Goal: Check status: Check status

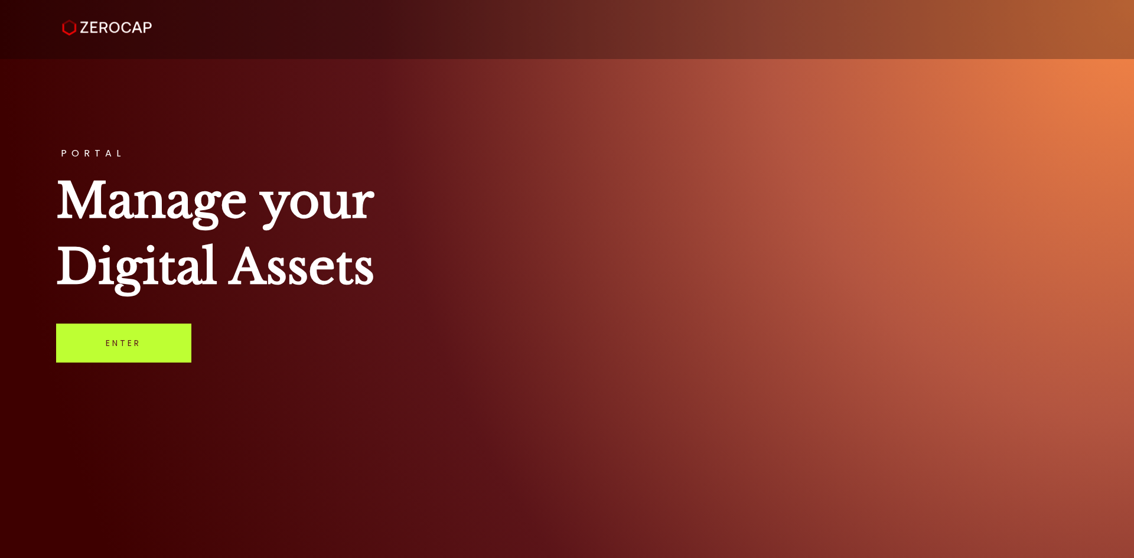
click at [151, 342] on link "Enter" at bounding box center [123, 343] width 135 height 39
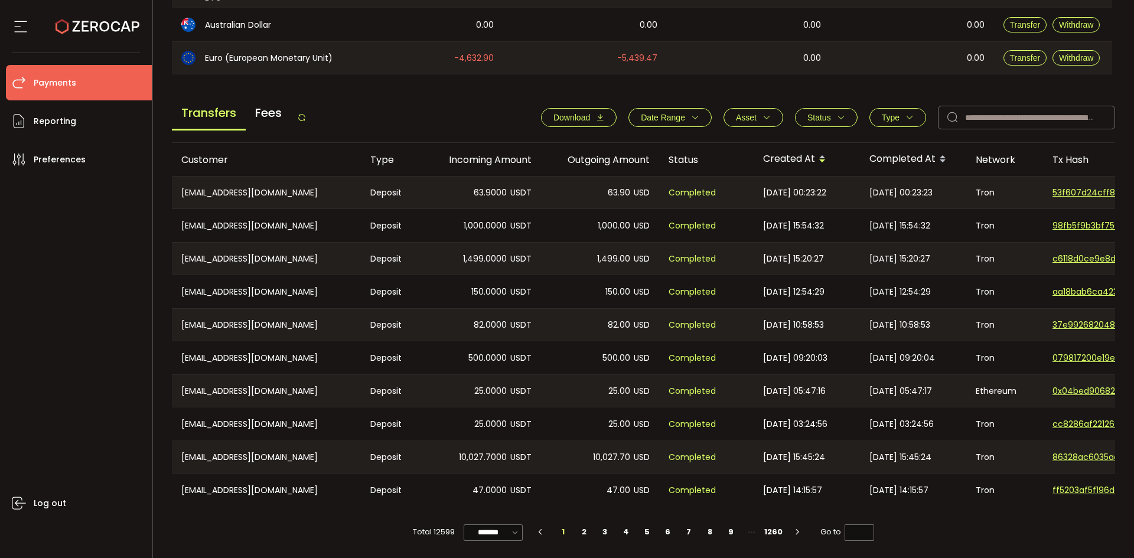
click at [304, 116] on icon at bounding box center [301, 117] width 9 height 9
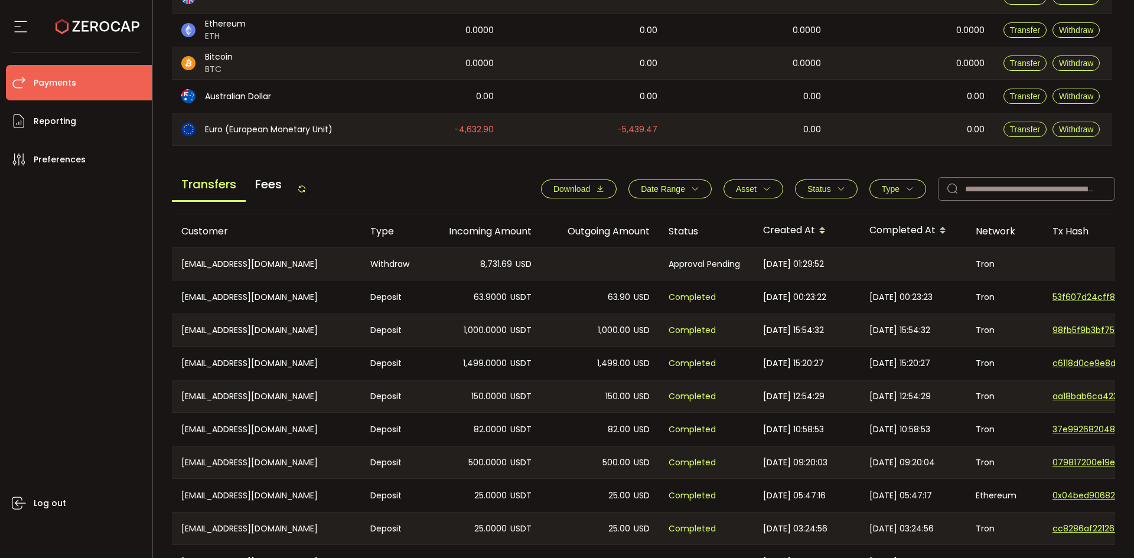
scroll to position [399, 0]
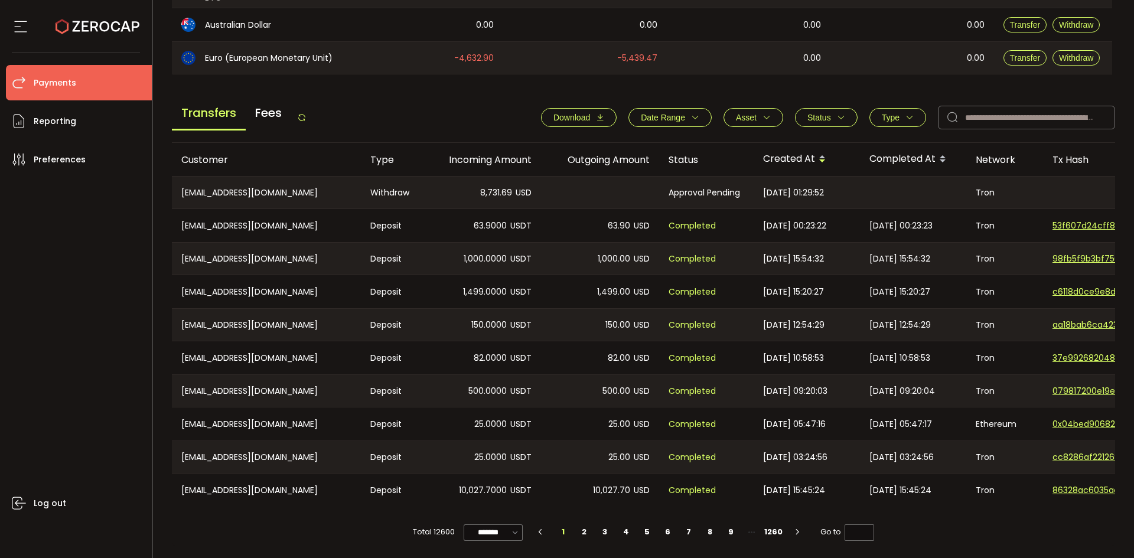
click at [305, 114] on icon at bounding box center [301, 117] width 9 height 9
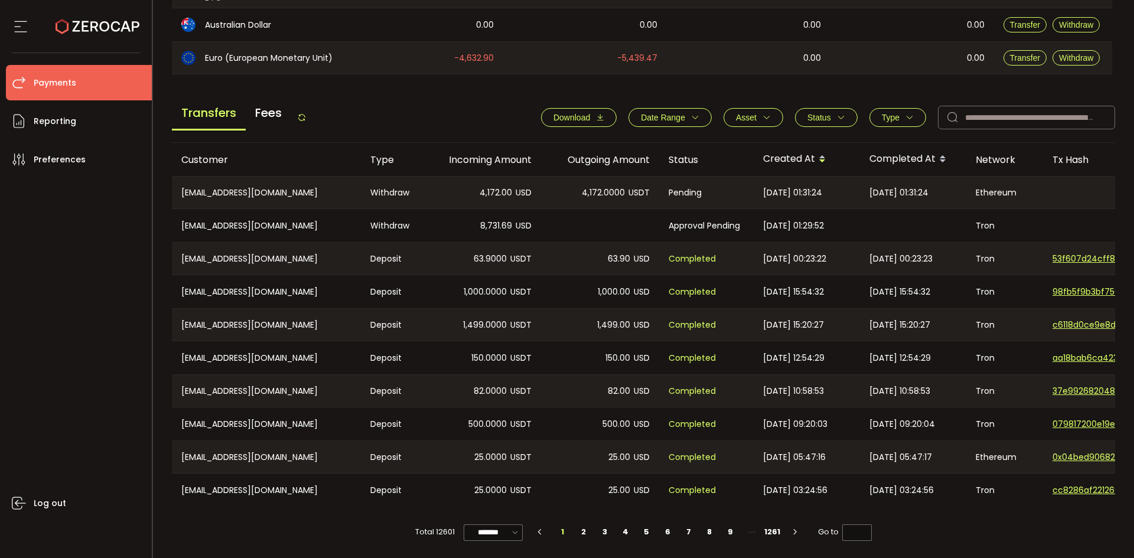
click at [302, 113] on icon at bounding box center [301, 117] width 9 height 9
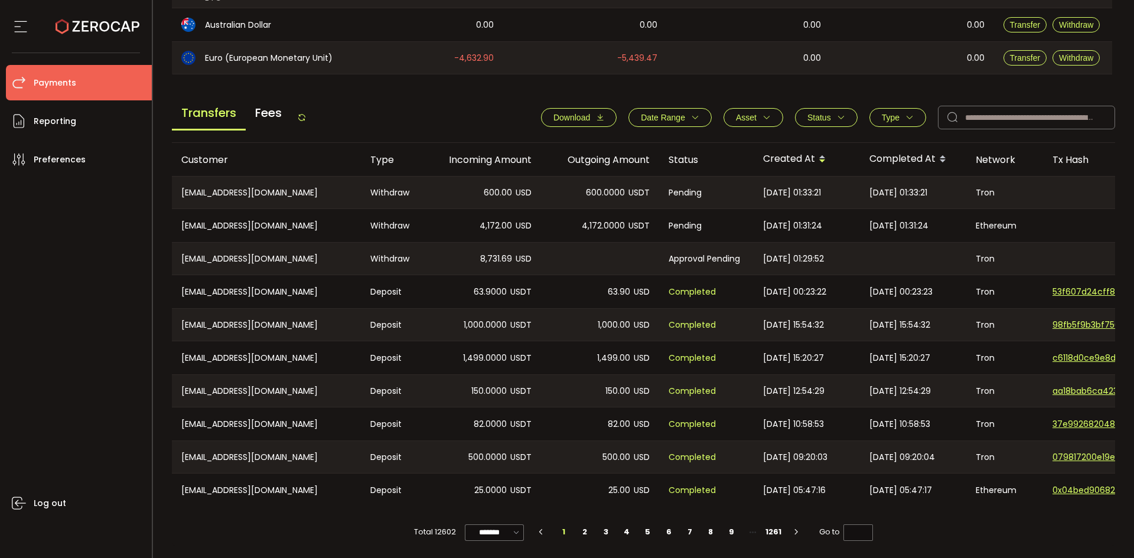
click at [307, 113] on icon at bounding box center [301, 117] width 9 height 9
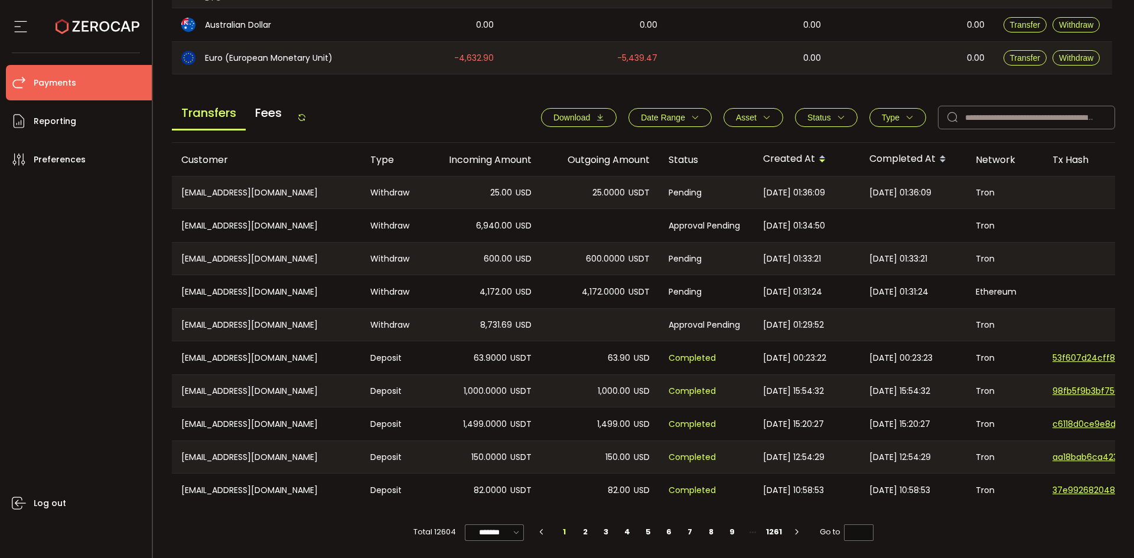
click at [304, 115] on icon at bounding box center [301, 117] width 9 height 9
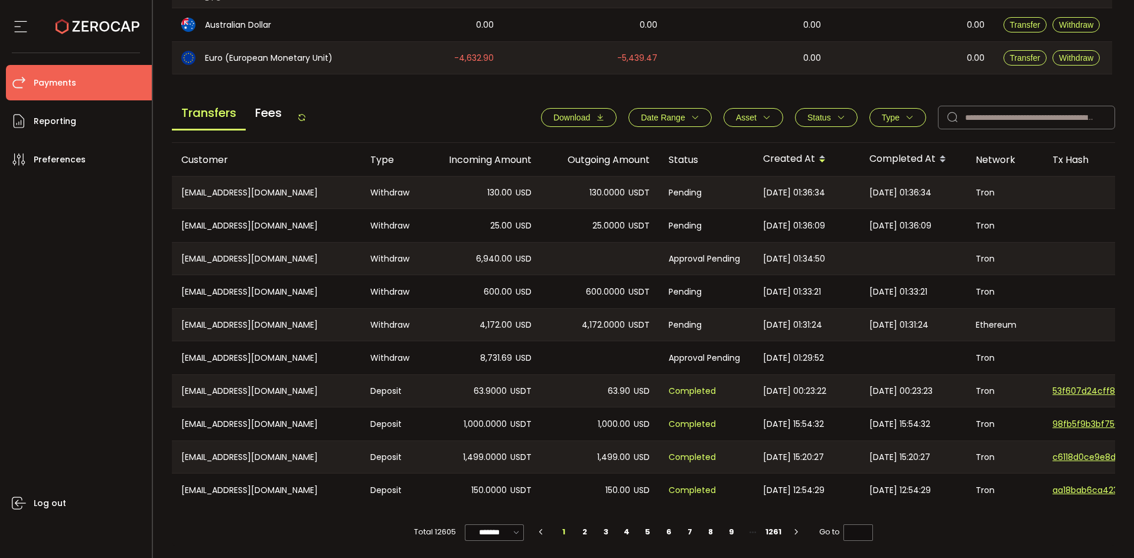
click at [304, 113] on icon at bounding box center [301, 117] width 9 height 9
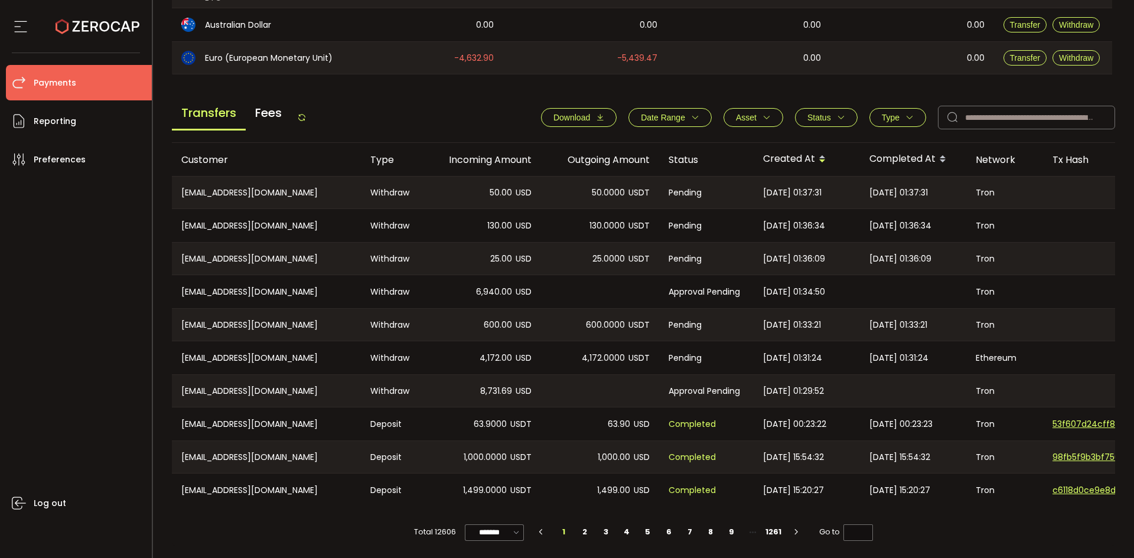
click at [302, 113] on icon at bounding box center [301, 117] width 9 height 9
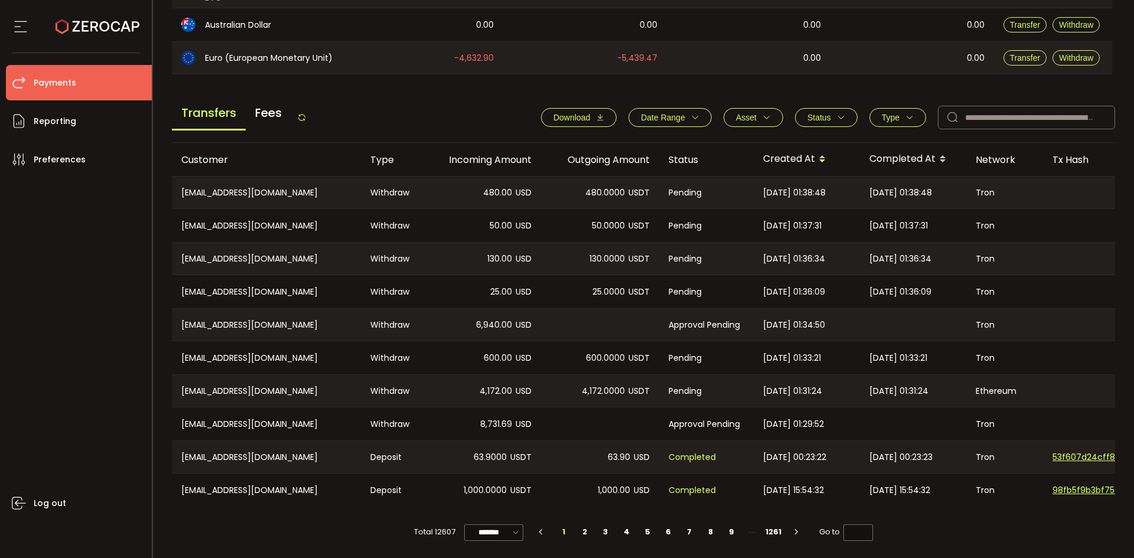
click at [301, 116] on icon at bounding box center [301, 117] width 9 height 9
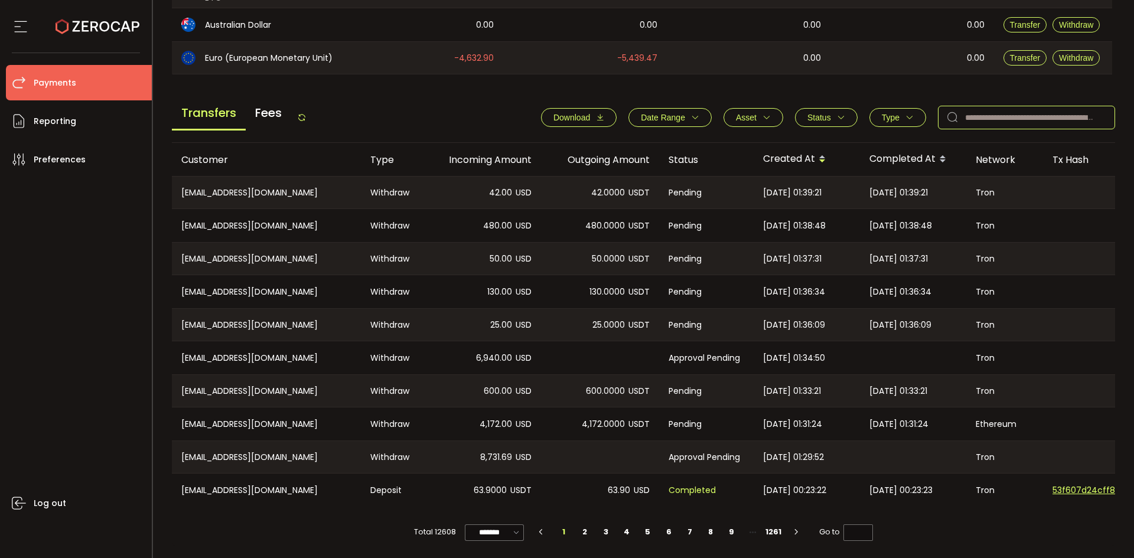
click at [1008, 113] on input "text" at bounding box center [1026, 118] width 177 height 24
paste input "**********"
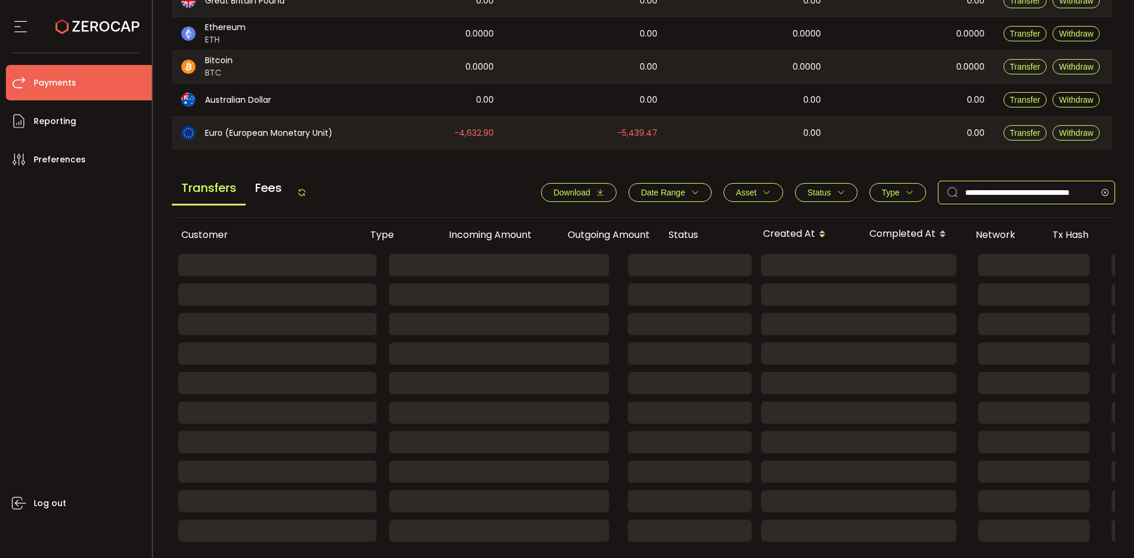
scroll to position [194, 0]
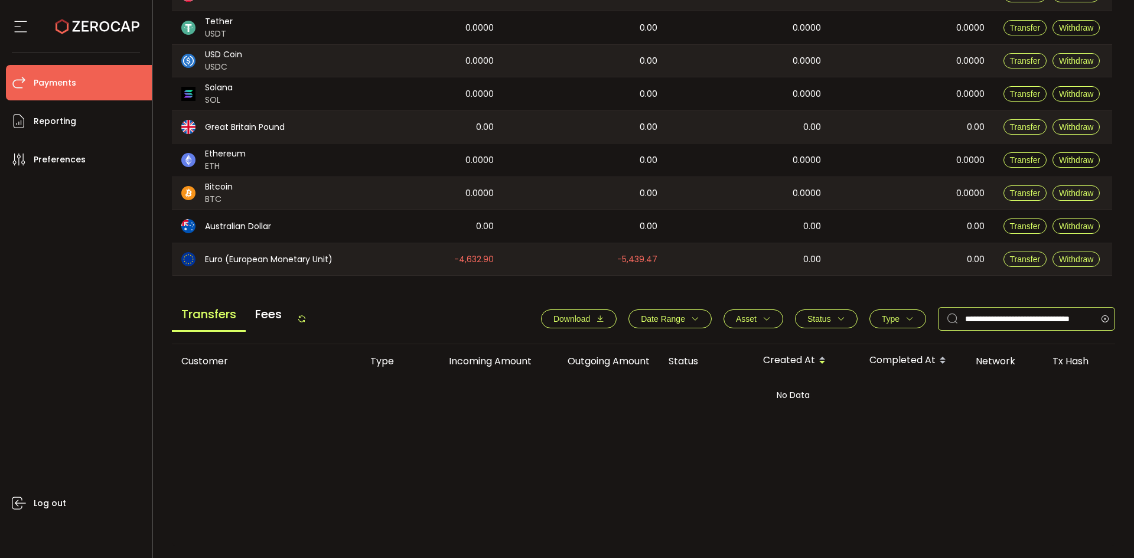
type input "**********"
click at [819, 315] on span "Status" at bounding box center [819, 318] width 24 height 9
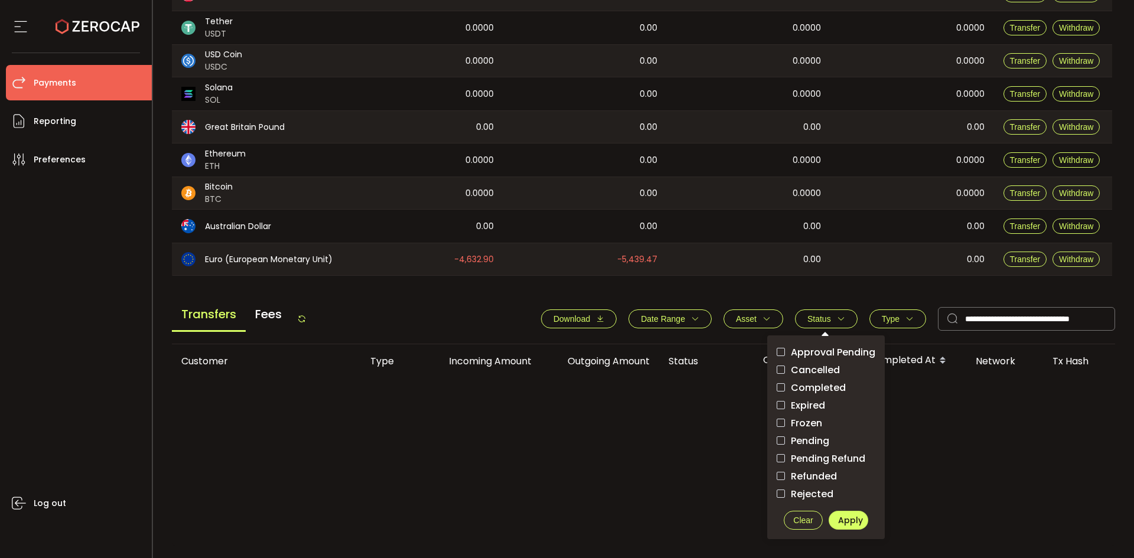
click at [847, 266] on div "0.00" at bounding box center [912, 259] width 164 height 32
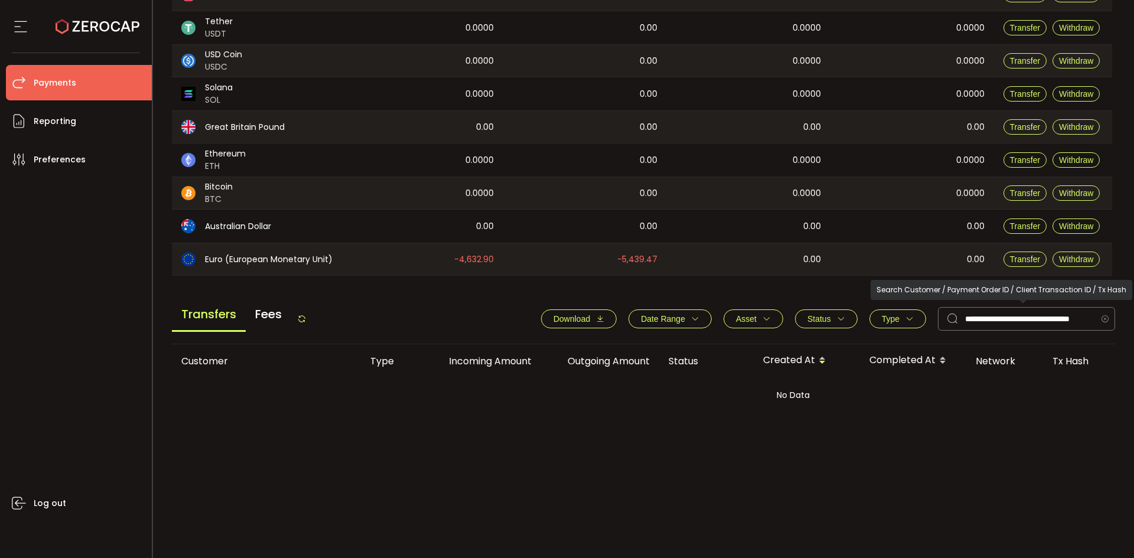
click at [1099, 317] on icon at bounding box center [1104, 319] width 15 height 24
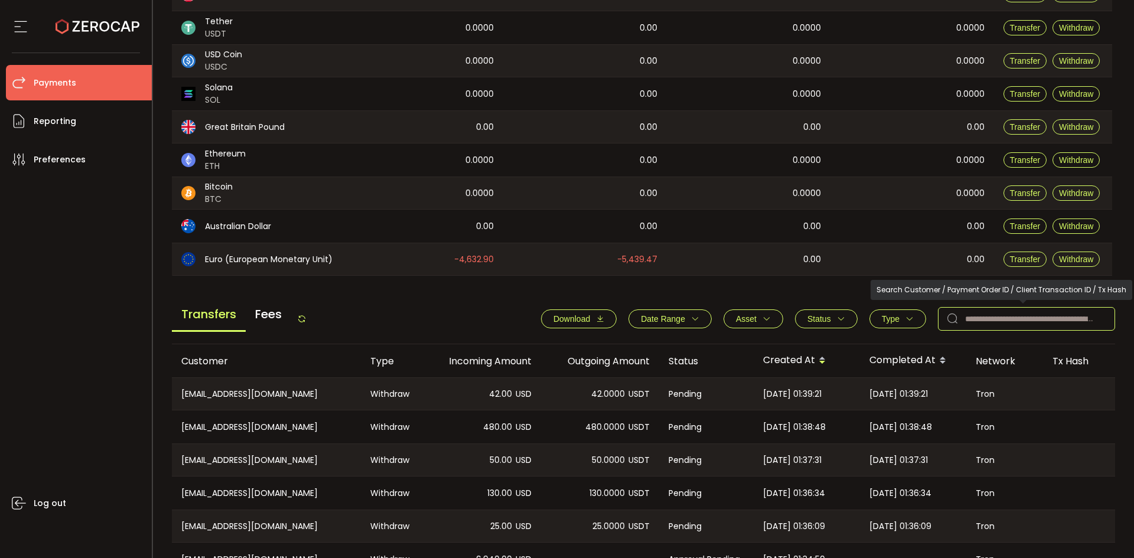
click at [960, 314] on icon at bounding box center [953, 319] width 24 height 24
drag, startPoint x: 960, startPoint y: 314, endPoint x: 1000, endPoint y: 319, distance: 40.4
click at [1002, 317] on input "text" at bounding box center [1026, 319] width 177 height 24
paste input "**********"
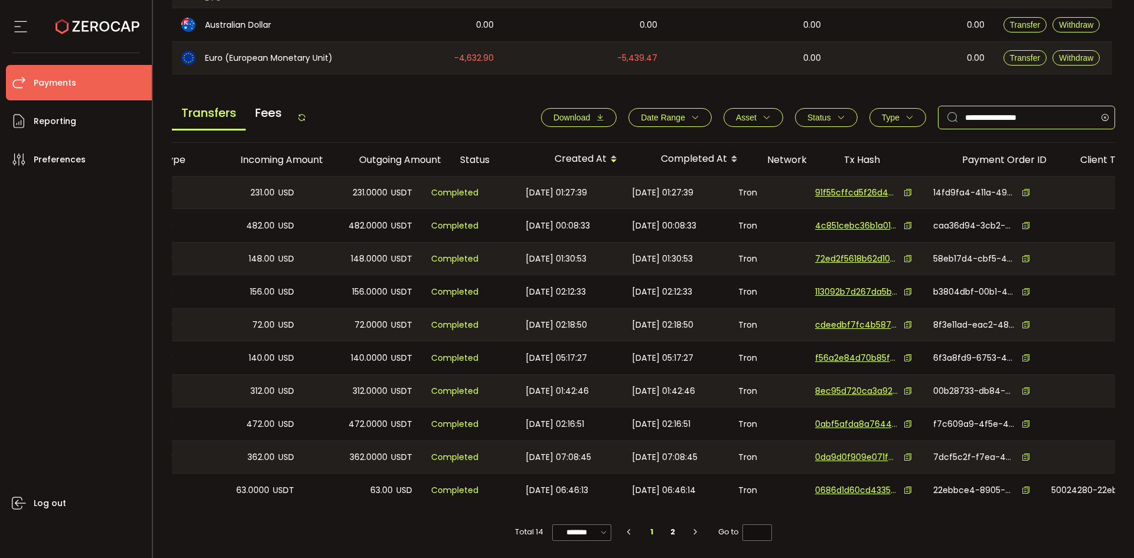
scroll to position [0, 303]
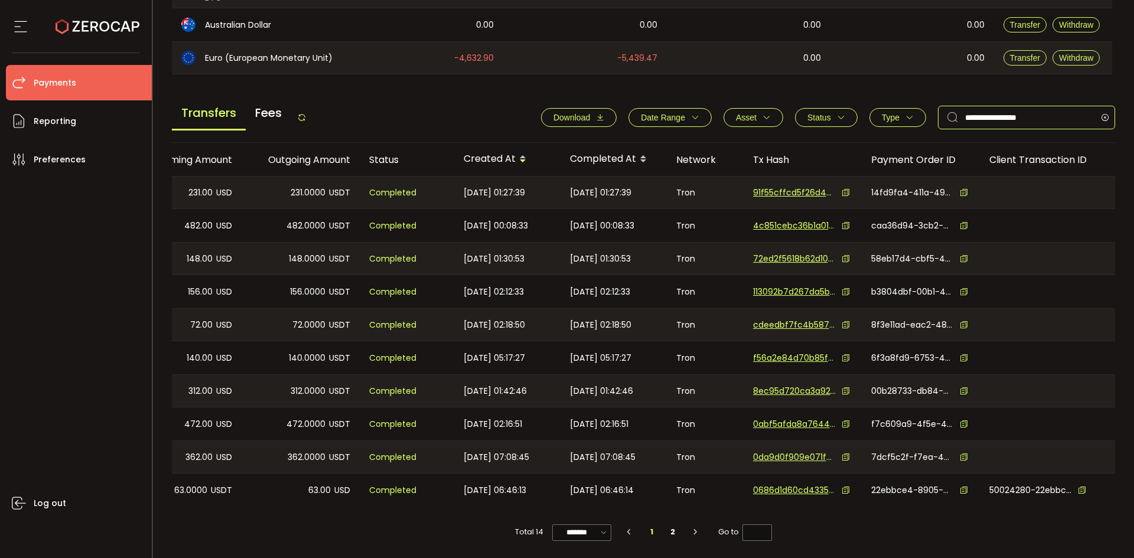
type input "**********"
click at [842, 188] on icon at bounding box center [846, 192] width 8 height 8
